Goal: Navigation & Orientation: Find specific page/section

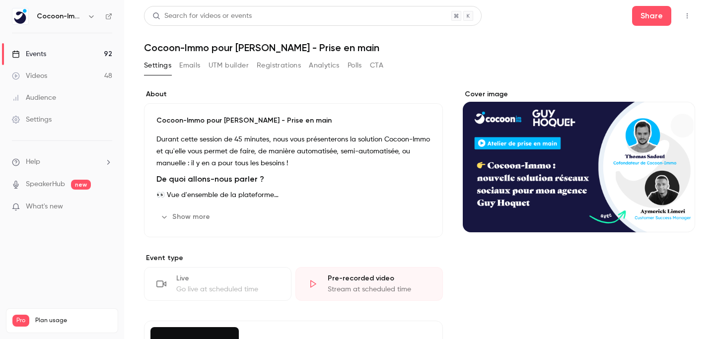
click at [68, 54] on link "Events 92" at bounding box center [62, 54] width 124 height 22
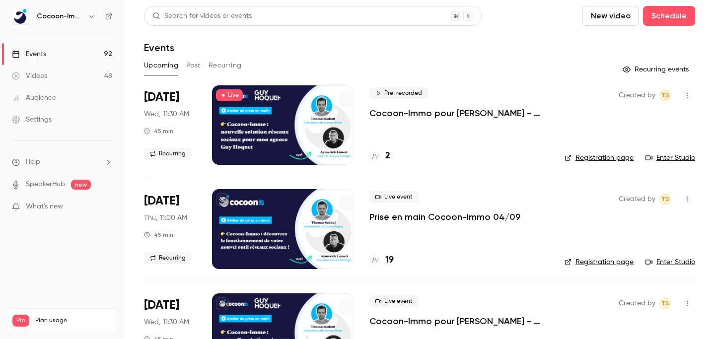
click at [311, 119] on div at bounding box center [282, 124] width 141 height 79
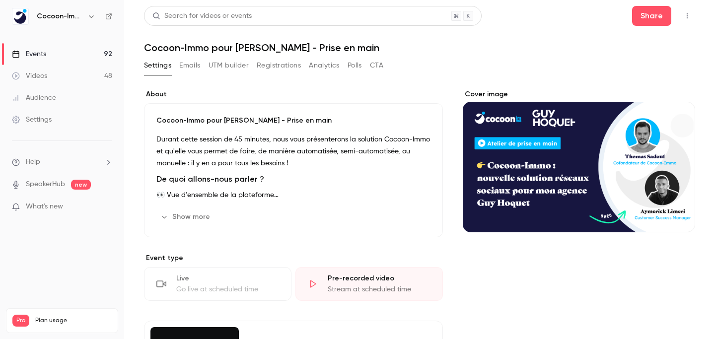
click at [85, 54] on link "Events 92" at bounding box center [62, 54] width 124 height 22
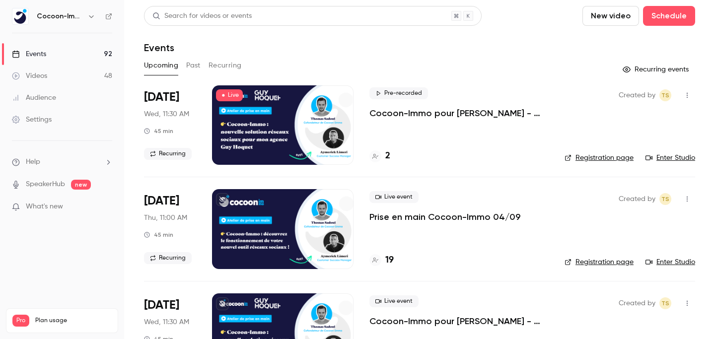
click at [666, 158] on link "Enter Studio" at bounding box center [670, 158] width 50 height 10
